Goal: Task Accomplishment & Management: Complete application form

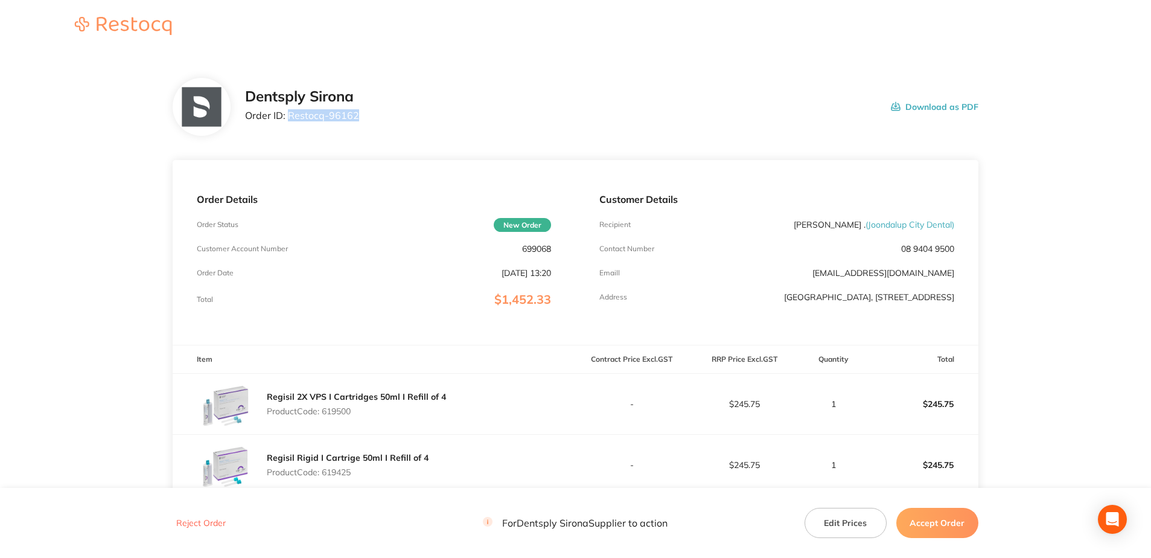
drag, startPoint x: 338, startPoint y: 117, endPoint x: 289, endPoint y: 121, distance: 48.5
click at [289, 121] on div "Dentsply Sirona Order ID: Restocq- 96162 Download as PDF" at bounding box center [612, 106] width 734 height 37
copy p "Restocq- 96162"
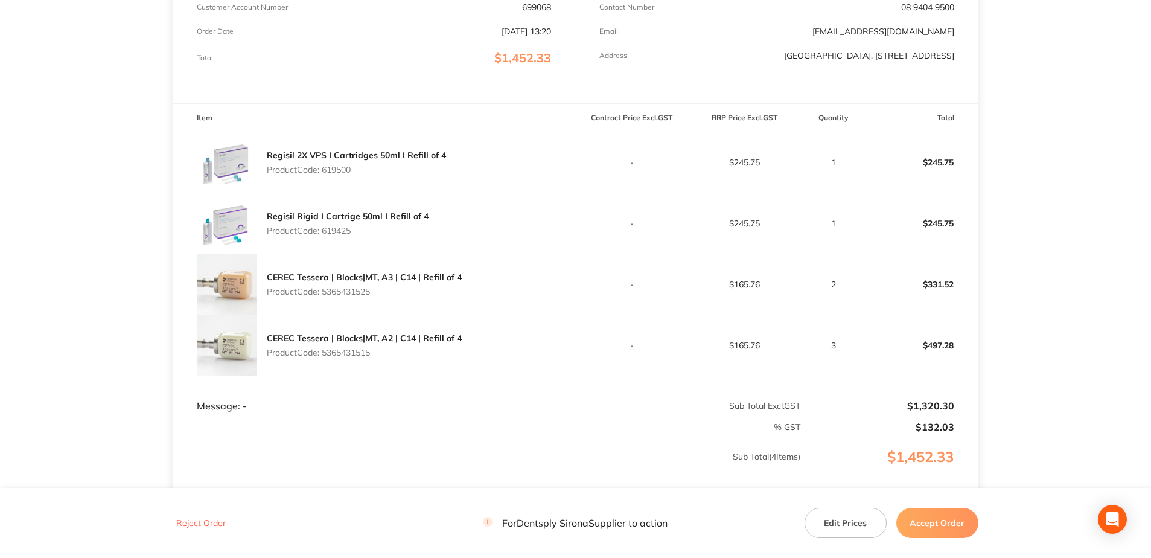
drag, startPoint x: 354, startPoint y: 175, endPoint x: 326, endPoint y: 174, distance: 27.8
click at [326, 174] on p "Product Code: 619500" at bounding box center [356, 170] width 179 height 10
copy p "619500"
drag, startPoint x: 354, startPoint y: 229, endPoint x: 325, endPoint y: 231, distance: 29.0
click at [325, 231] on p "Product Code: 619425" at bounding box center [348, 231] width 162 height 10
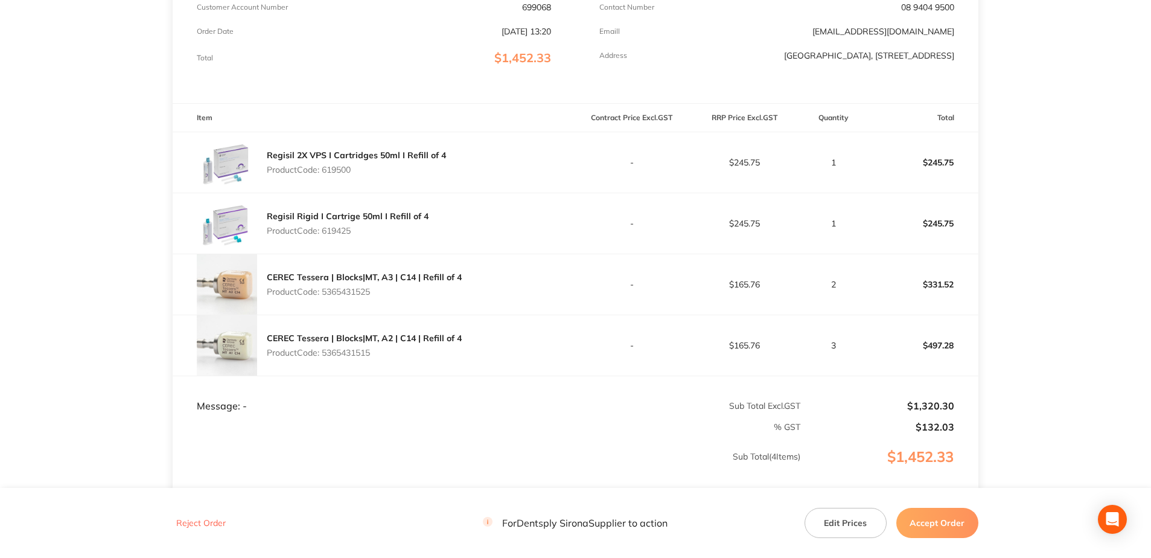
copy p "619425"
drag, startPoint x: 379, startPoint y: 293, endPoint x: 323, endPoint y: 296, distance: 56.2
click at [323, 296] on p "Product Code: 5365431525" at bounding box center [364, 292] width 195 height 10
copy p "5365431525"
drag, startPoint x: 376, startPoint y: 358, endPoint x: 323, endPoint y: 356, distance: 52.6
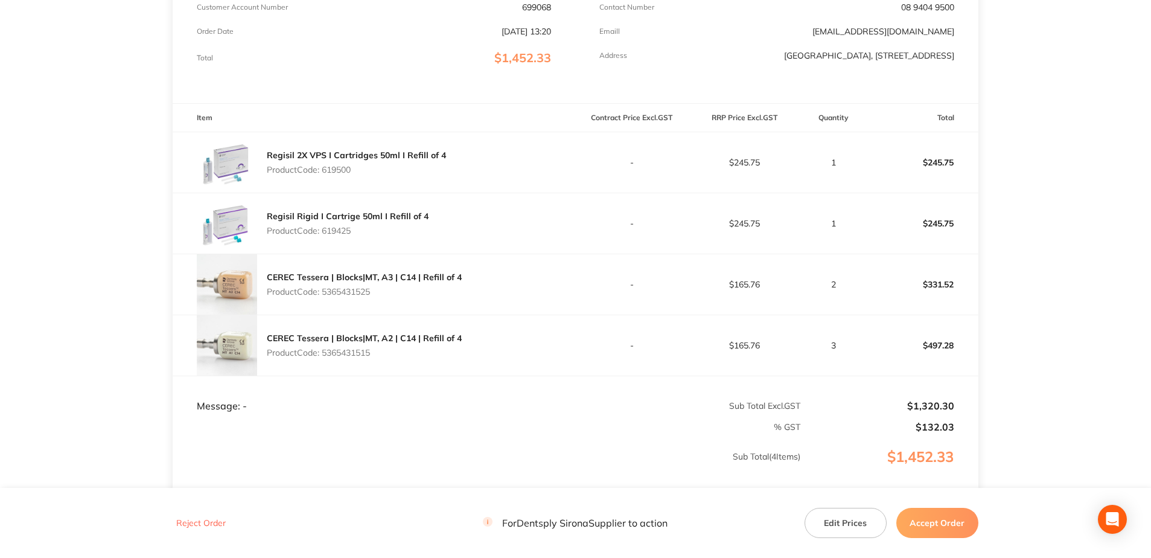
click at [323, 356] on div "CEREC Tessera | Blocks|MT, A2 | C14 | Refill of 4 Product Code: 5365431515" at bounding box center [364, 345] width 195 height 34
copy p "5365431515"
click at [861, 401] on button "Accept Order" at bounding box center [938, 523] width 82 height 30
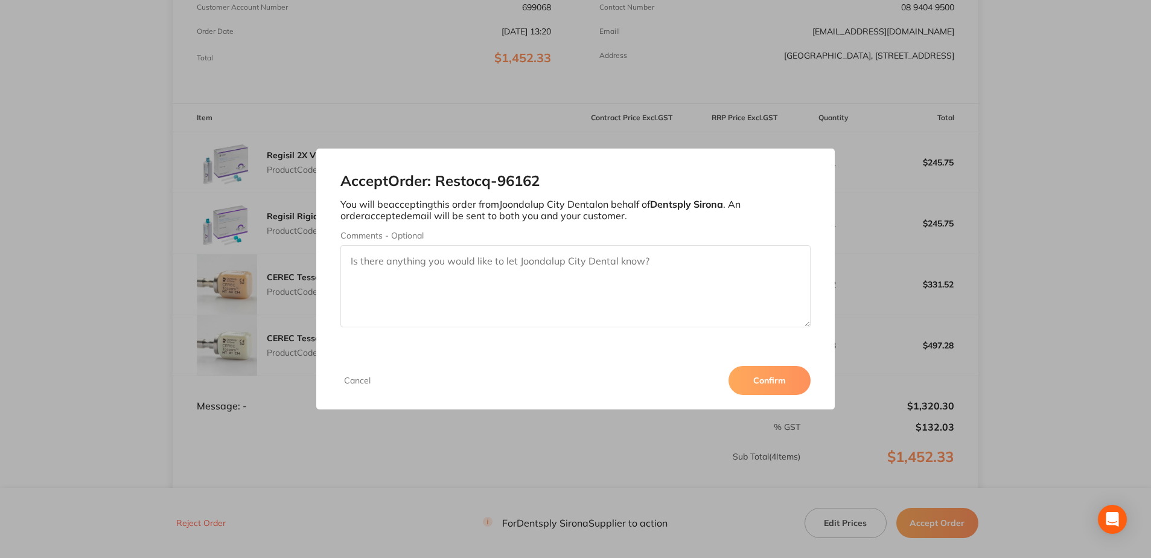
click at [752, 383] on button "Confirm" at bounding box center [770, 380] width 82 height 29
